Goal: Find specific page/section: Find specific page/section

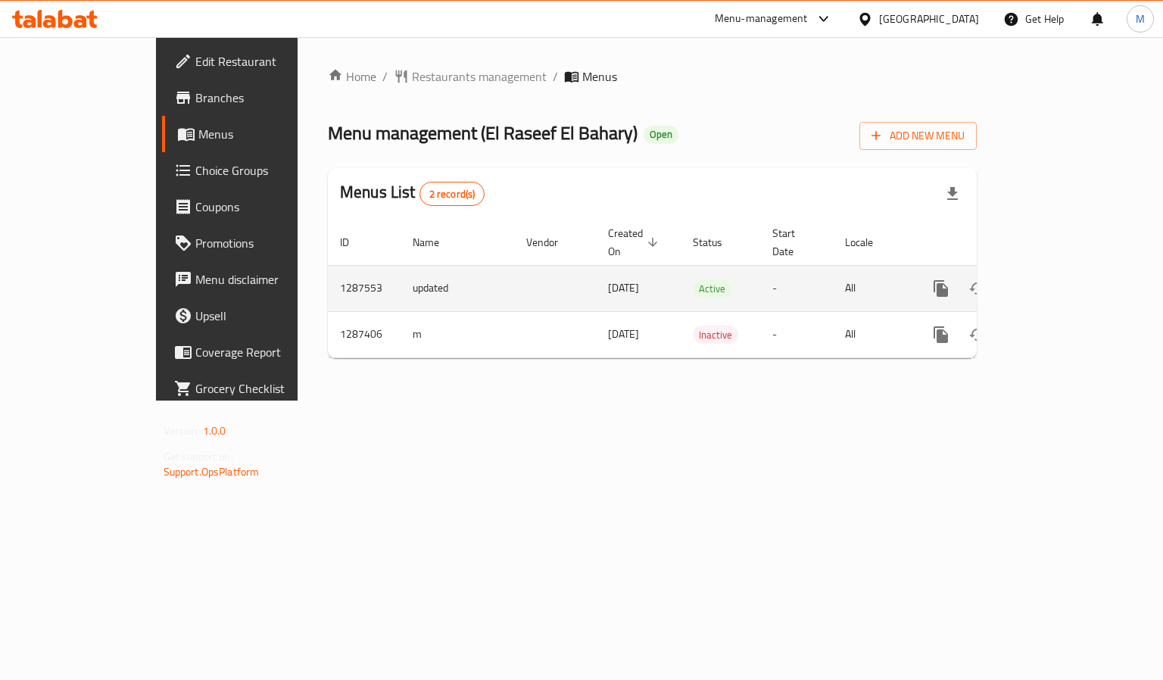
click at [1069, 270] on link "enhanced table" at bounding box center [1050, 288] width 36 height 36
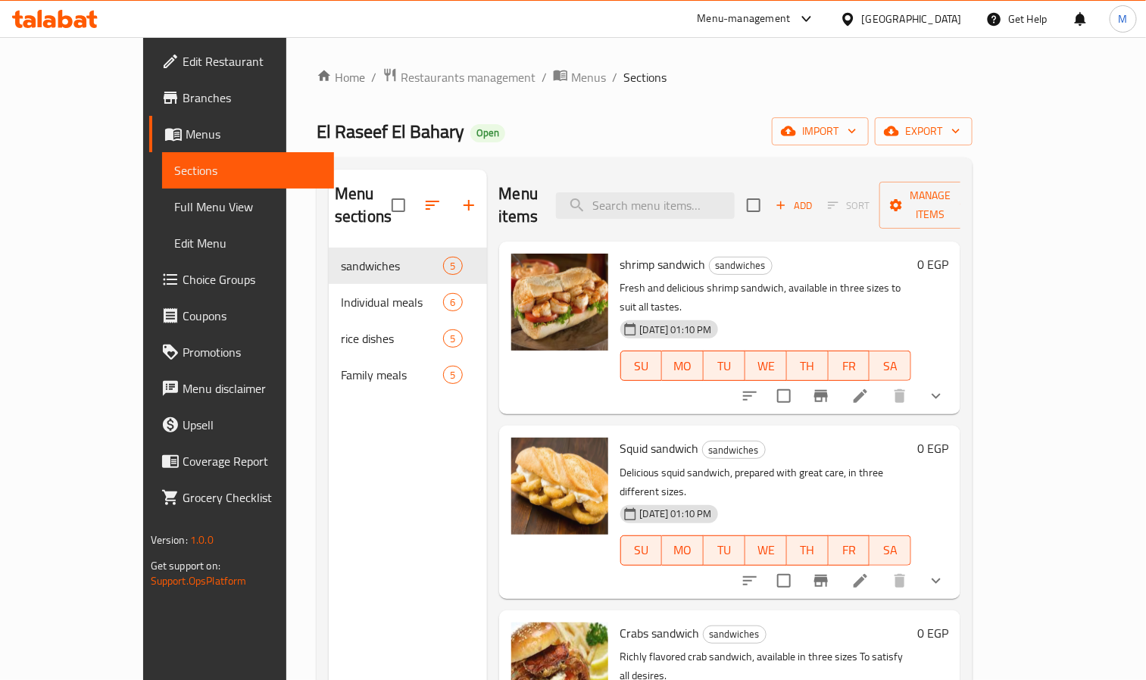
click at [183, 286] on span "Choice Groups" at bounding box center [253, 279] width 140 height 18
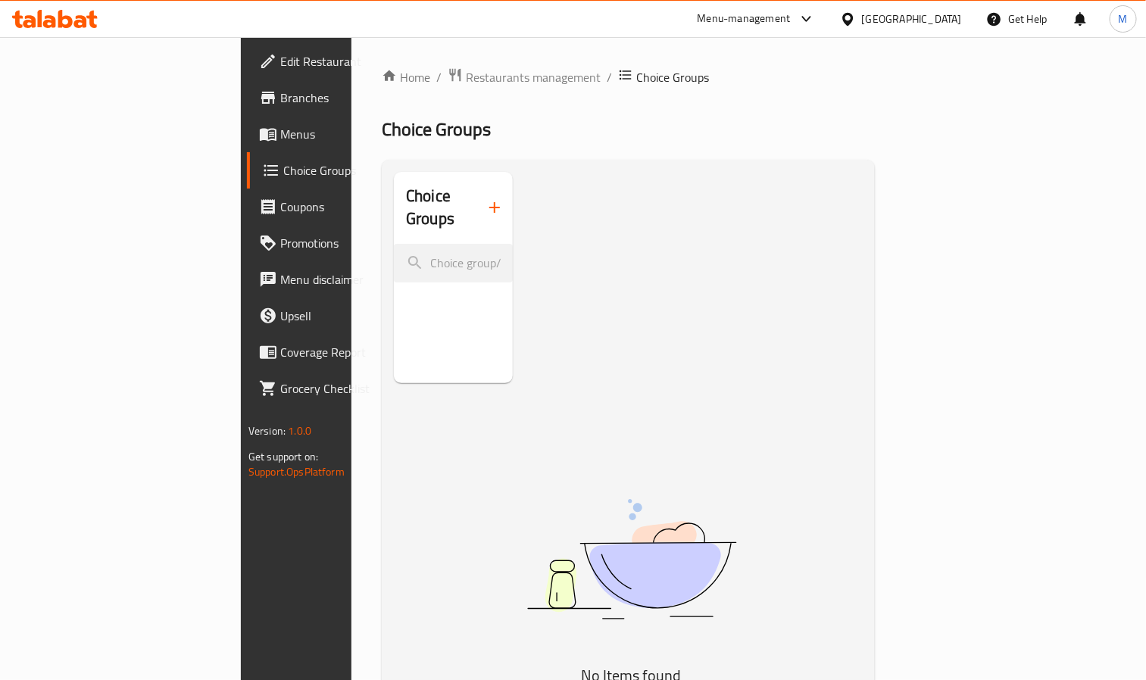
click at [280, 132] on span "Menus" at bounding box center [350, 134] width 140 height 18
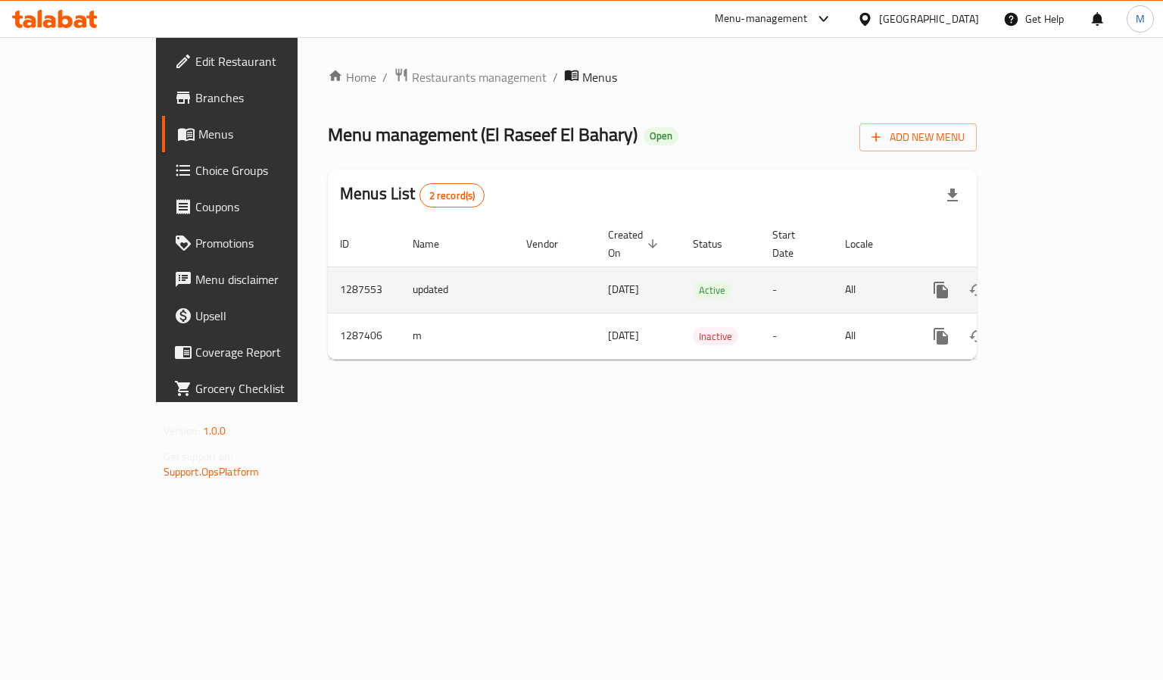
click at [1060, 281] on icon "enhanced table" at bounding box center [1050, 290] width 18 height 18
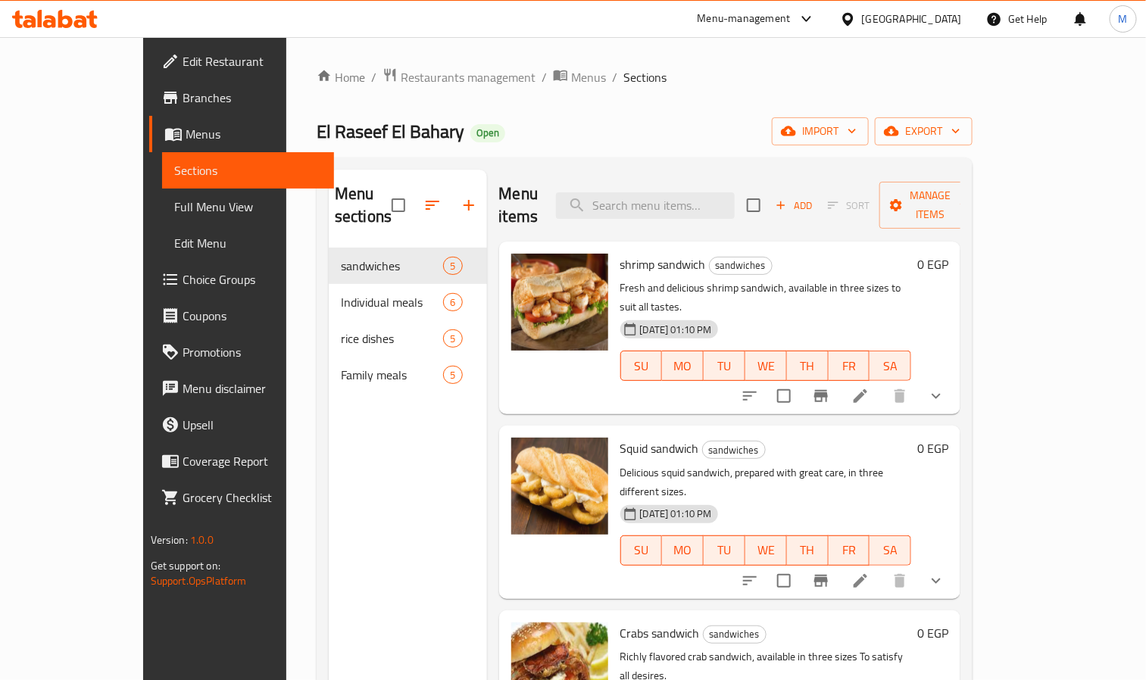
click at [943, 17] on div "[GEOGRAPHIC_DATA]" at bounding box center [912, 19] width 100 height 17
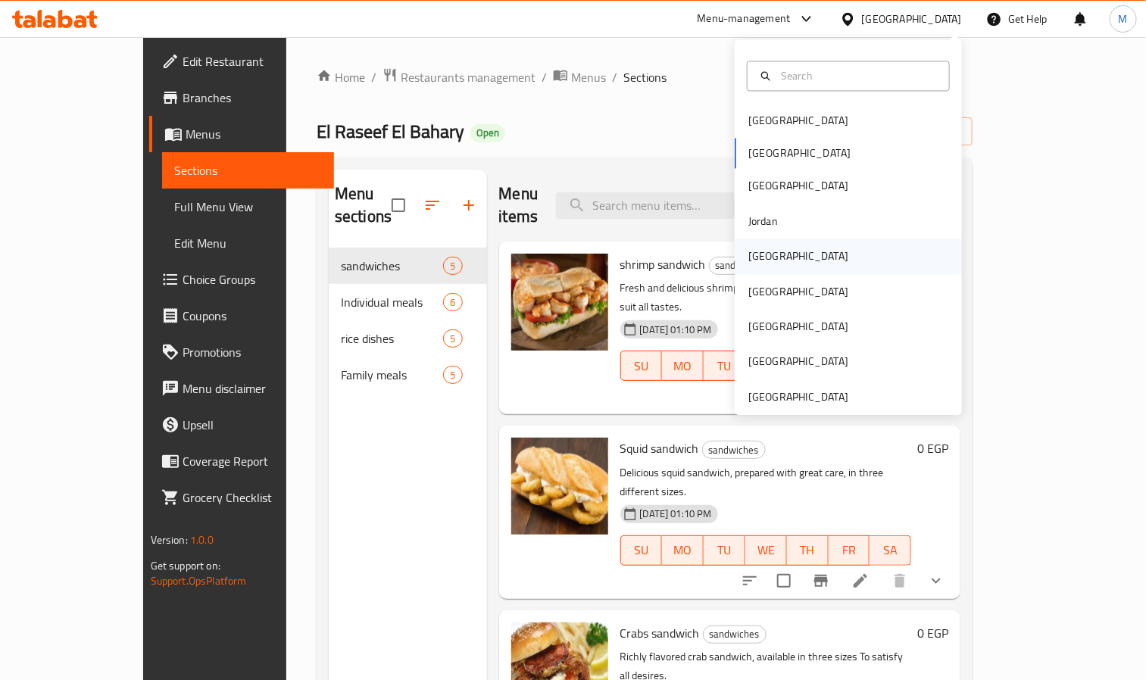
click at [757, 251] on div "[GEOGRAPHIC_DATA]" at bounding box center [798, 256] width 100 height 17
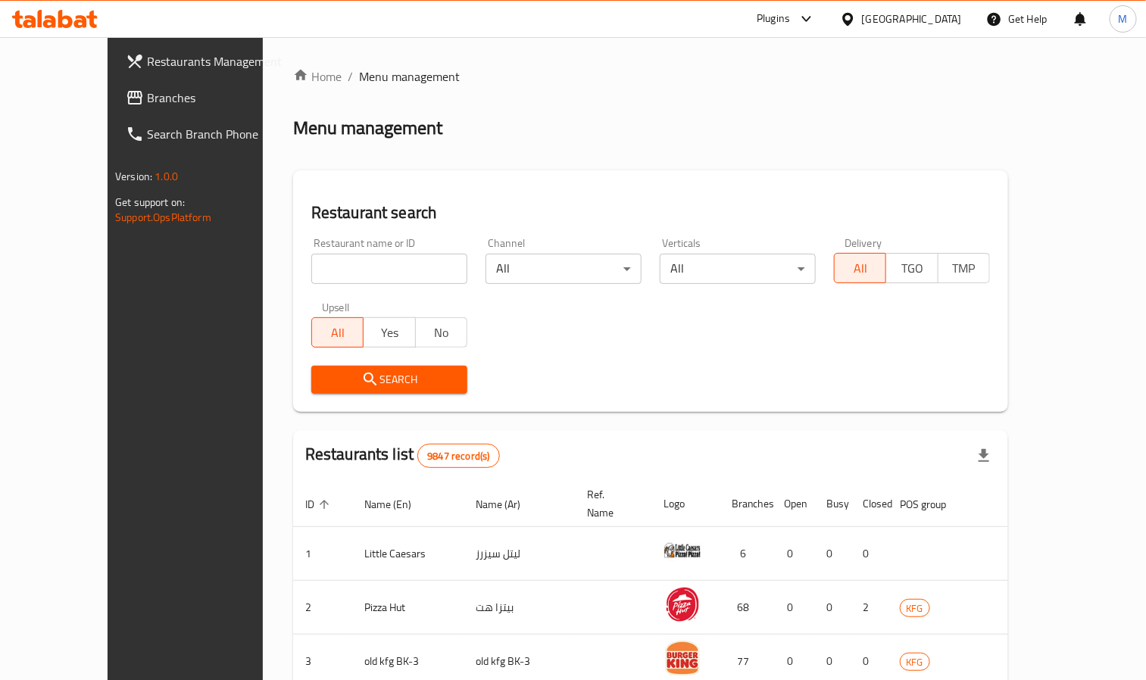
click at [37, 26] on icon at bounding box center [55, 19] width 86 height 18
